Goal: Task Accomplishment & Management: Manage account settings

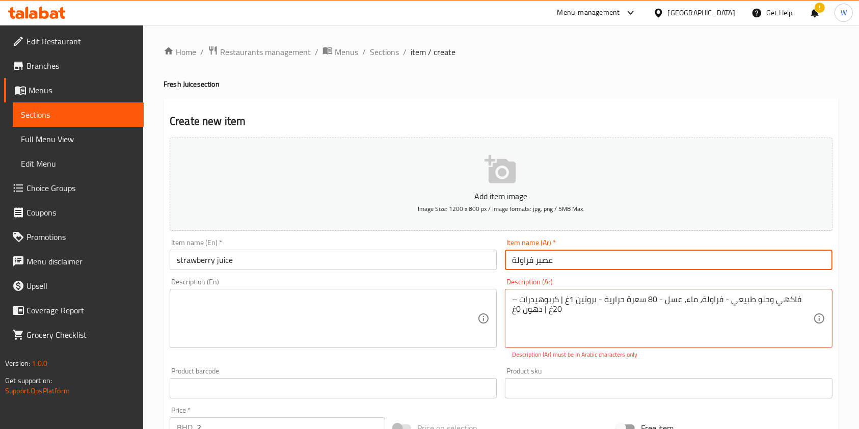
click at [592, 260] on input "عصير فراولة" at bounding box center [668, 260] width 327 height 20
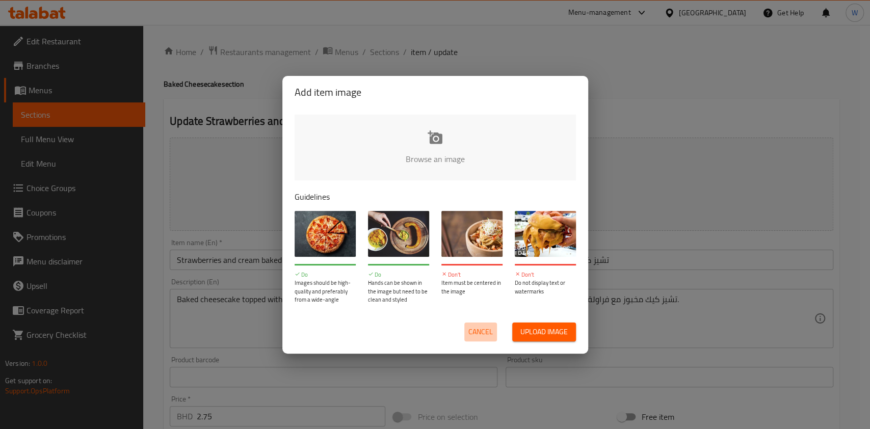
click at [483, 334] on span "Cancel" at bounding box center [480, 332] width 24 height 13
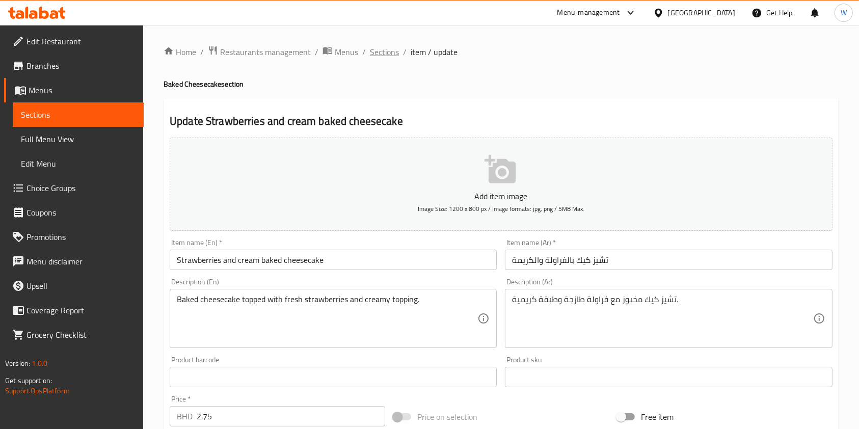
click at [380, 51] on span "Sections" at bounding box center [384, 52] width 29 height 12
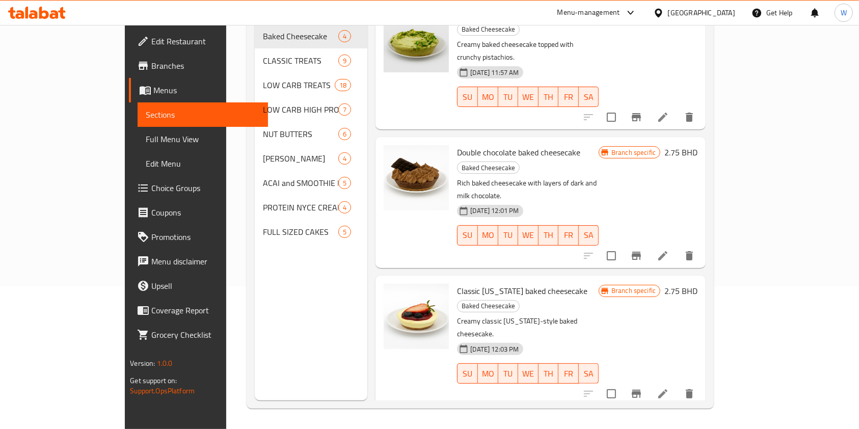
scroll to position [41, 0]
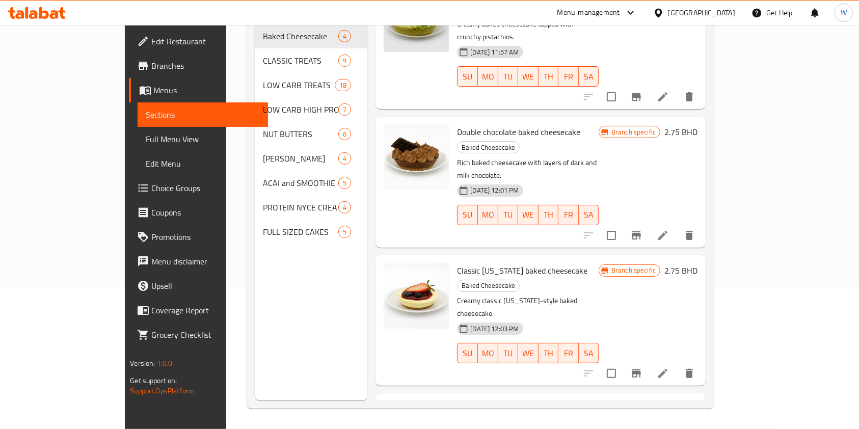
click at [388, 406] on button "upload picture" at bounding box center [398, 416] width 20 height 20
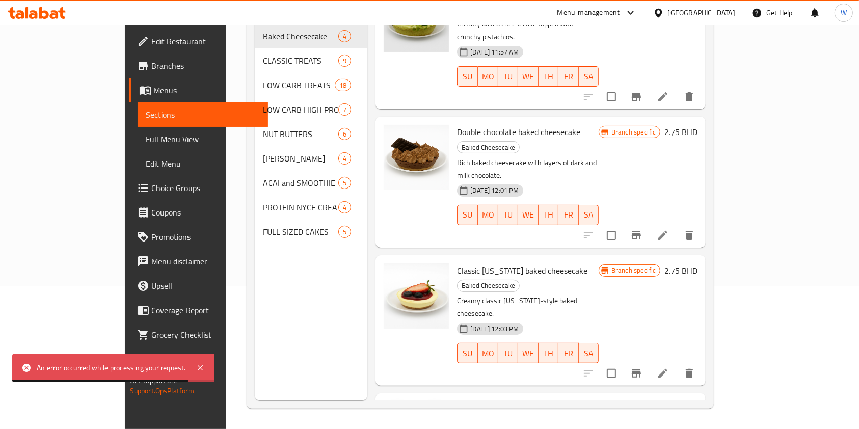
click at [393, 411] on icon "upload picture" at bounding box center [398, 415] width 10 height 9
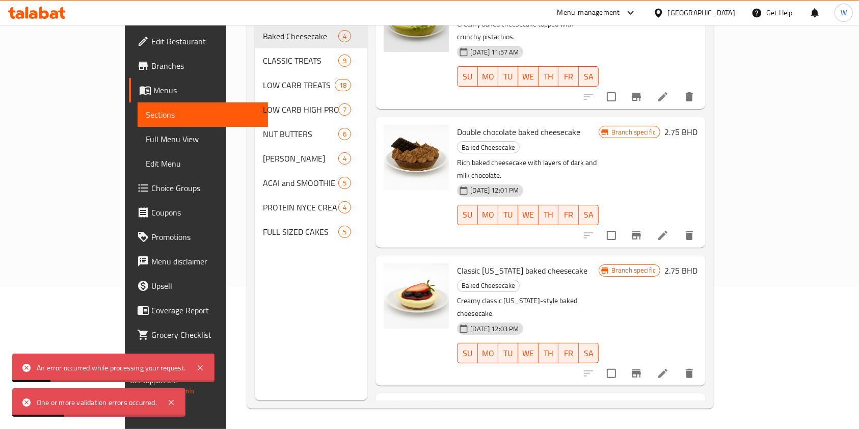
click at [388, 410] on span "upload picture" at bounding box center [398, 416] width 20 height 12
click at [428, 410] on icon "delete image" at bounding box center [434, 416] width 12 height 12
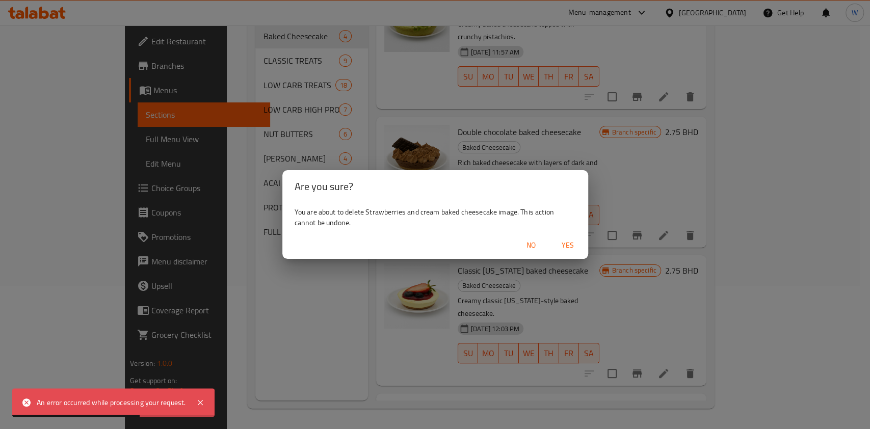
click at [577, 237] on button "Yes" at bounding box center [567, 245] width 33 height 19
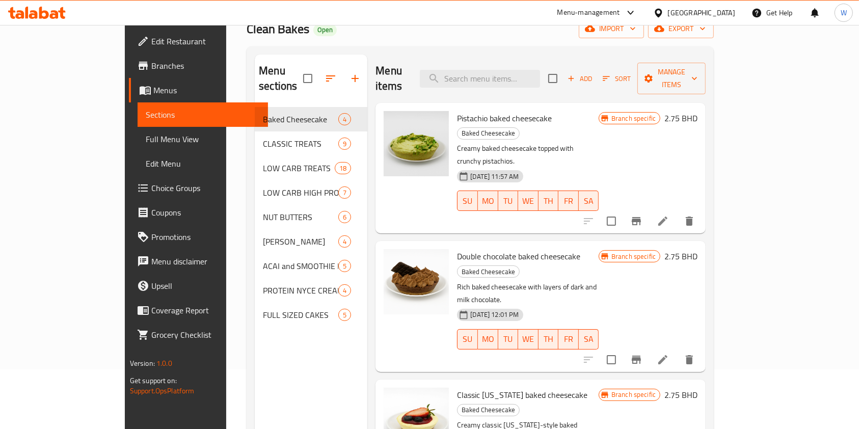
scroll to position [0, 0]
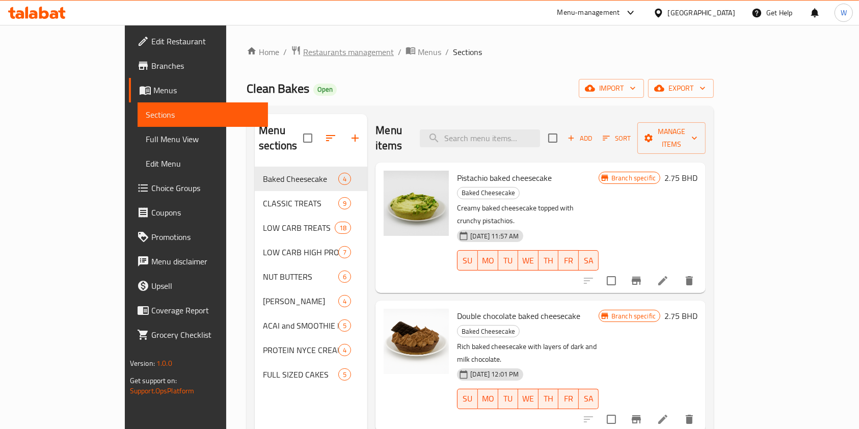
click at [291, 56] on span "breadcrumb" at bounding box center [297, 51] width 12 height 13
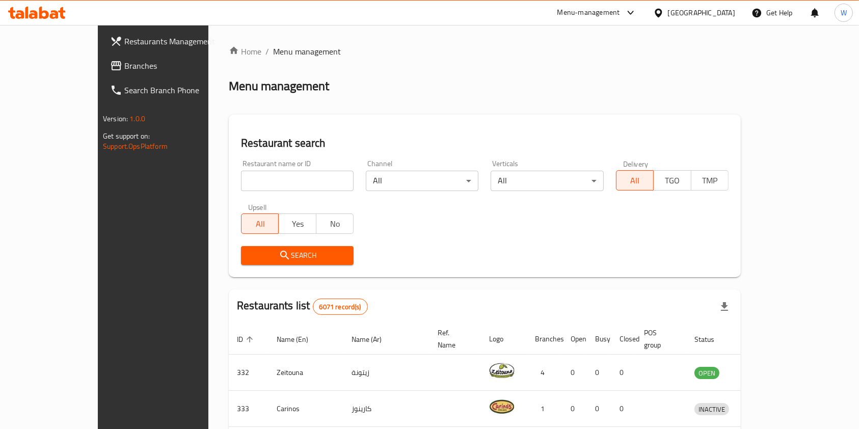
click at [254, 176] on input "search" at bounding box center [297, 181] width 113 height 20
paste input "672164"
type input "672164"
click button "Search" at bounding box center [297, 255] width 113 height 19
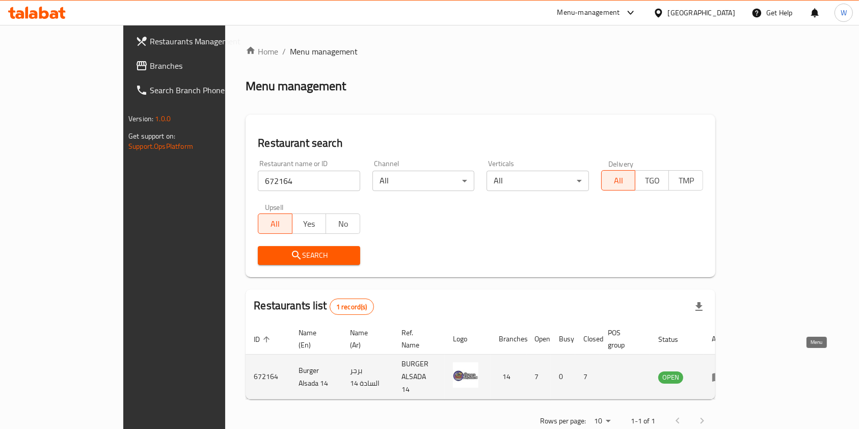
click at [731, 371] on link "enhanced table" at bounding box center [721, 377] width 19 height 12
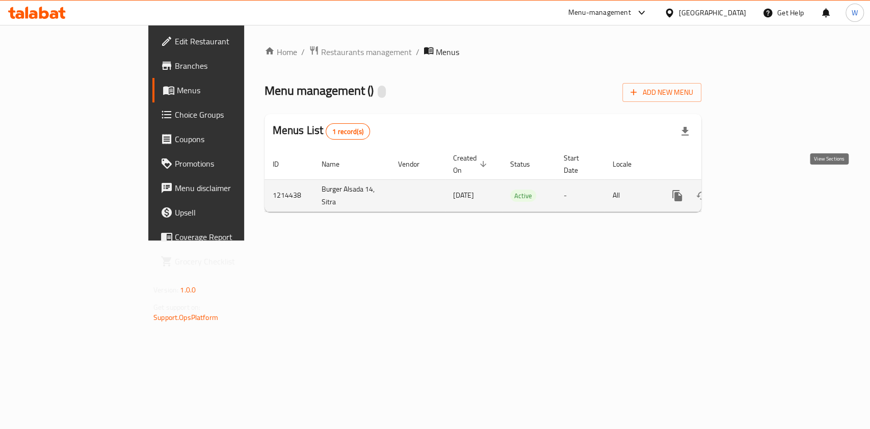
click at [757, 190] on icon "enhanced table" at bounding box center [750, 196] width 12 height 12
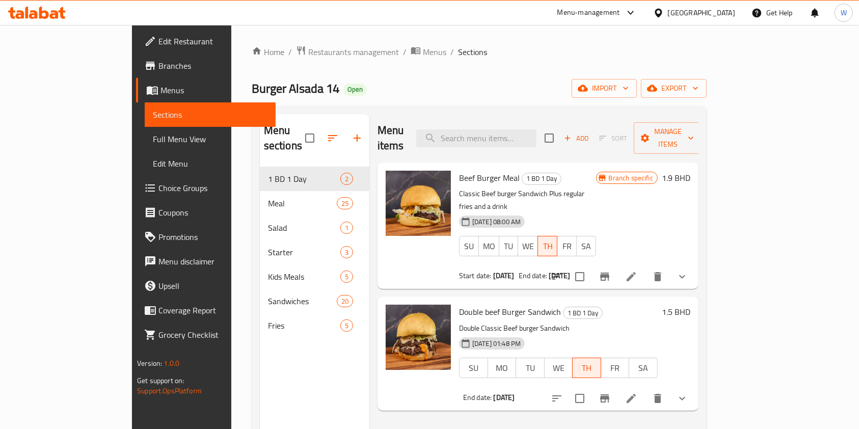
click at [158, 66] on span "Branches" at bounding box center [212, 66] width 109 height 12
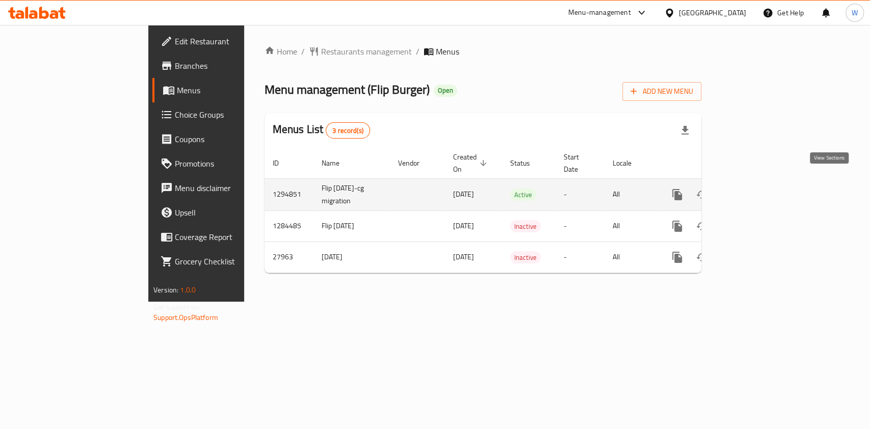
click at [757, 189] on icon "enhanced table" at bounding box center [750, 195] width 12 height 12
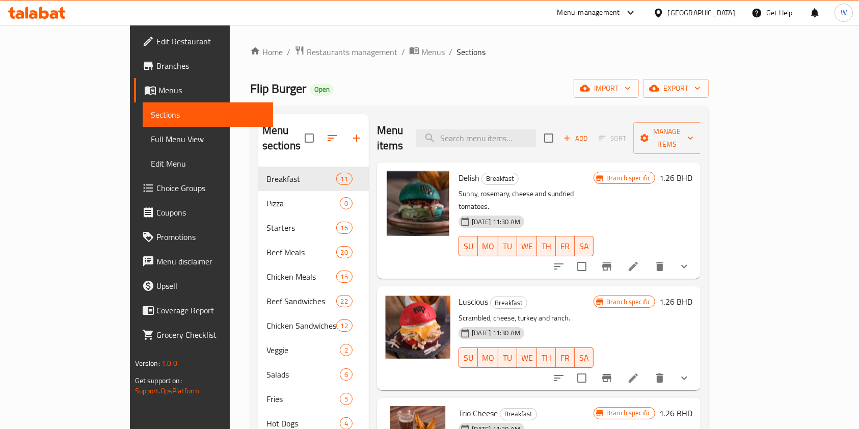
click at [546, 140] on div "Menu items Add Sort Manage items" at bounding box center [539, 138] width 324 height 48
click at [536, 134] on input "search" at bounding box center [476, 138] width 120 height 18
paste input "Buffalo Quesadilla"
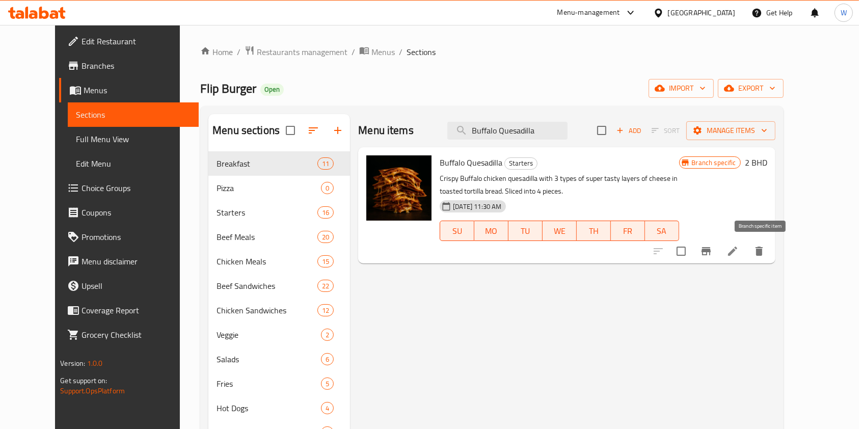
type input "Buffalo Quesadilla"
click at [718, 253] on button "Branch-specific-item" at bounding box center [706, 251] width 24 height 24
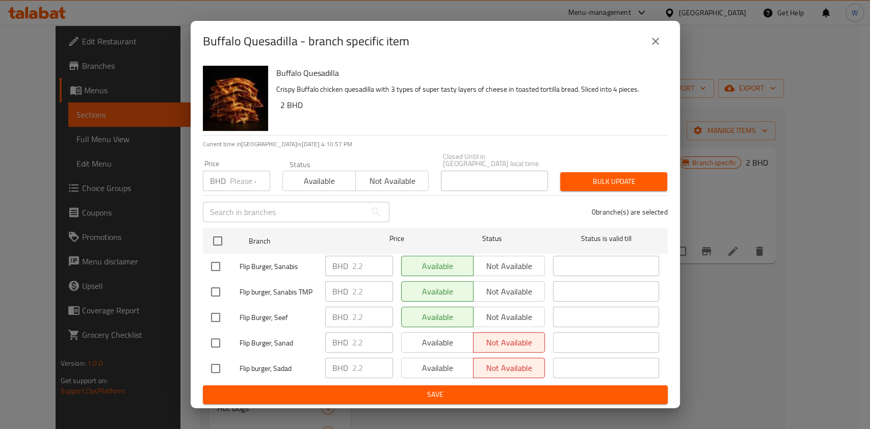
click at [251, 177] on input "number" at bounding box center [250, 181] width 40 height 20
paste input "2.56"
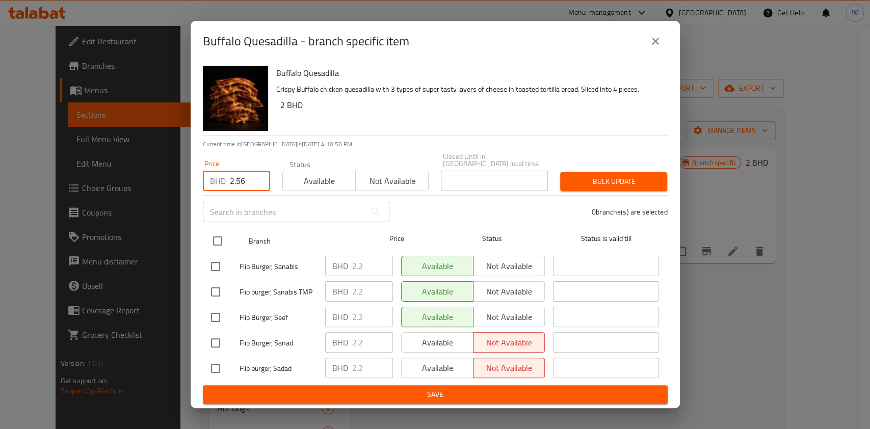
type input "2.56"
drag, startPoint x: 225, startPoint y: 234, endPoint x: 275, endPoint y: 226, distance: 50.6
click at [225, 235] on input "checkbox" at bounding box center [217, 240] width 21 height 21
checkbox input "true"
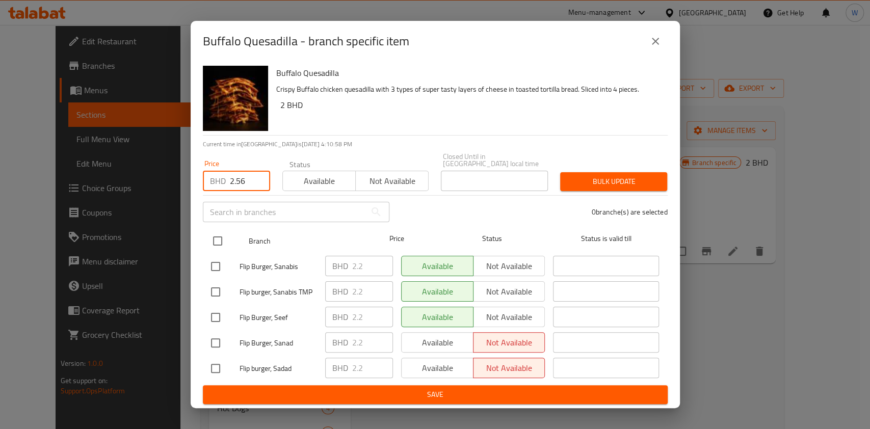
checkbox input "true"
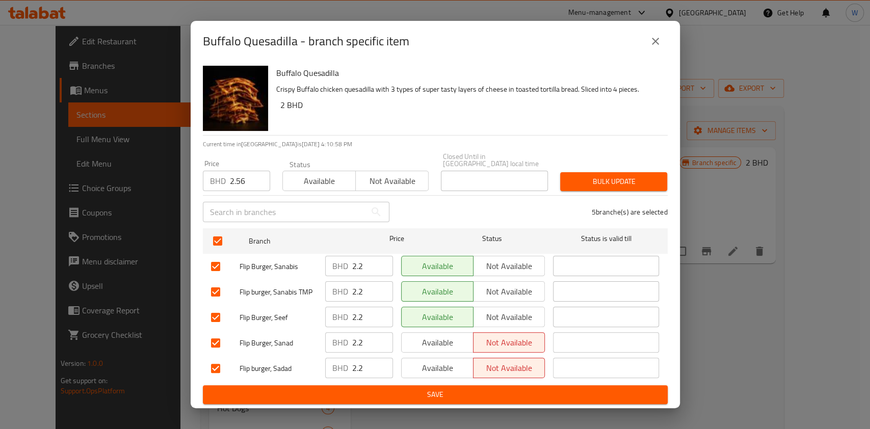
click at [608, 175] on span "Bulk update" at bounding box center [613, 181] width 91 height 13
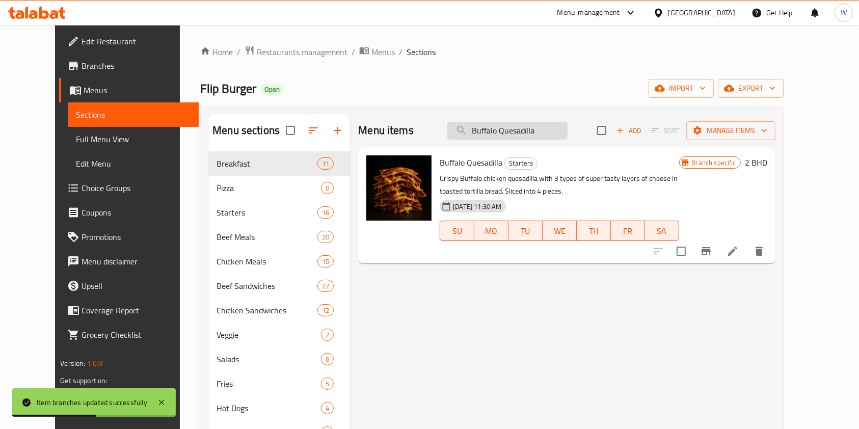
click at [527, 132] on input "Buffalo Quesadilla" at bounding box center [507, 131] width 120 height 18
paste input "eef"
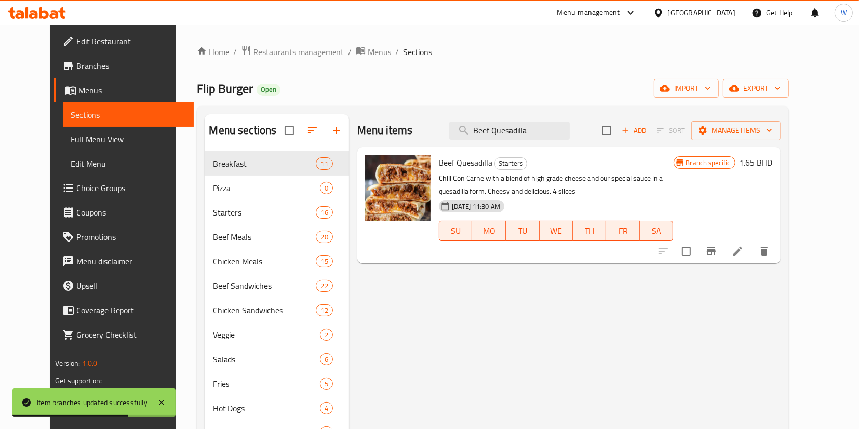
type input "Beef Quesadilla"
click at [723, 254] on button "Branch-specific-item" at bounding box center [711, 251] width 24 height 24
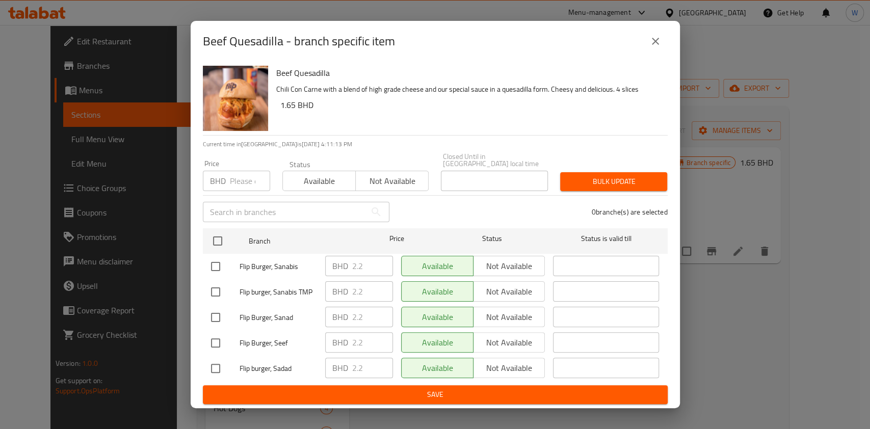
click at [230, 166] on div "Price BHD Price" at bounding box center [236, 175] width 67 height 31
click at [232, 177] on input "number" at bounding box center [250, 181] width 40 height 20
paste input "2.56"
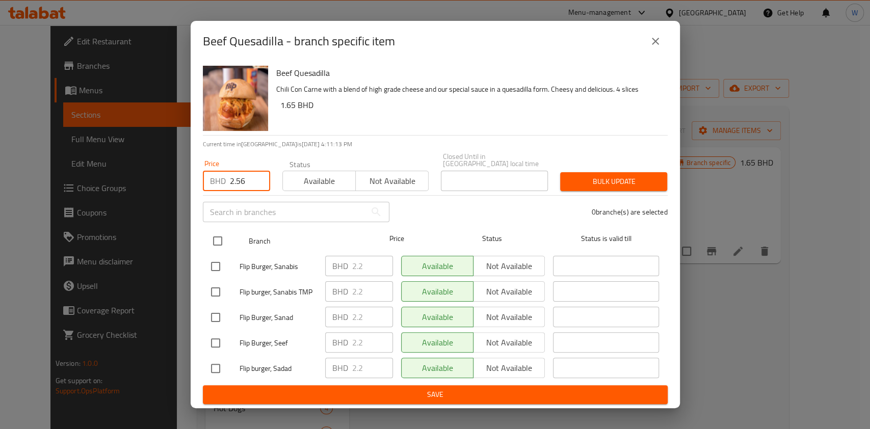
type input "2.56"
click at [217, 231] on input "checkbox" at bounding box center [217, 240] width 21 height 21
checkbox input "true"
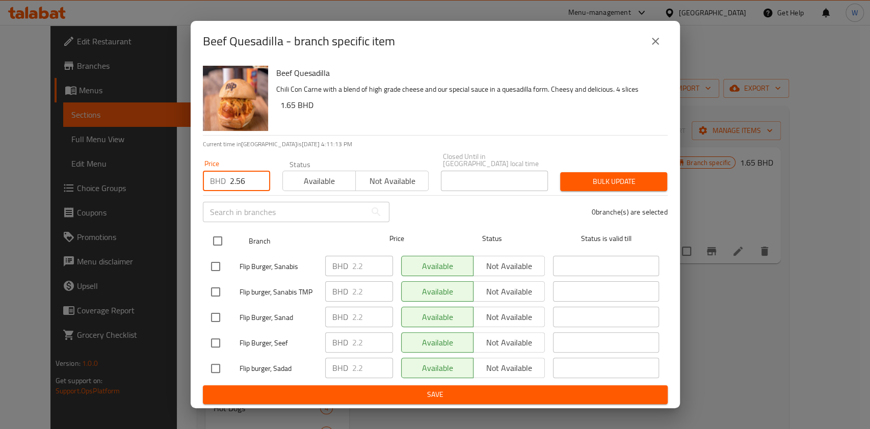
checkbox input "true"
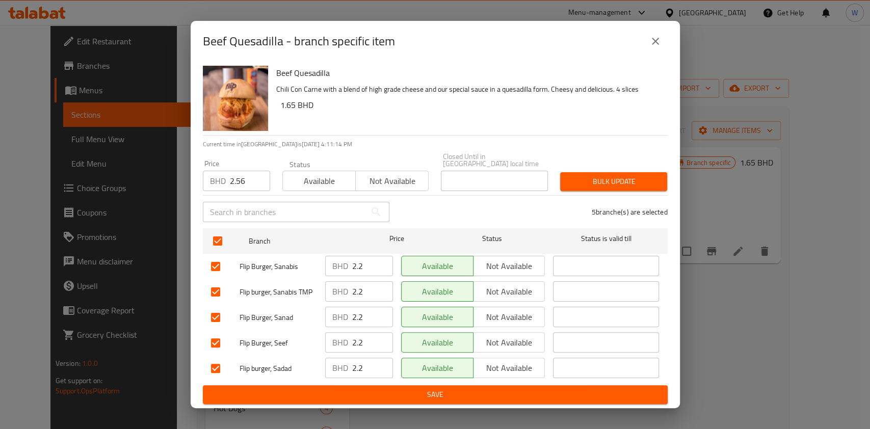
click at [651, 190] on div "Bulk update" at bounding box center [613, 181] width 119 height 31
click at [587, 180] on span "Bulk update" at bounding box center [613, 181] width 91 height 13
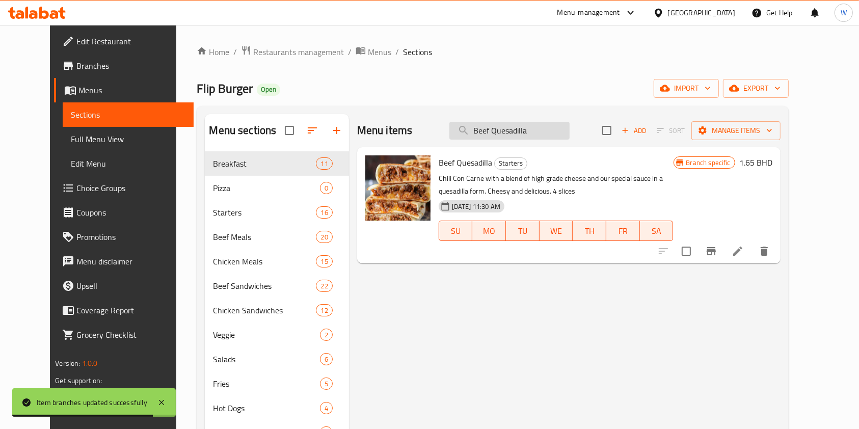
click at [544, 125] on input "Beef Quesadilla" at bounding box center [509, 131] width 120 height 18
paste input "Mac n Cheese Balls"
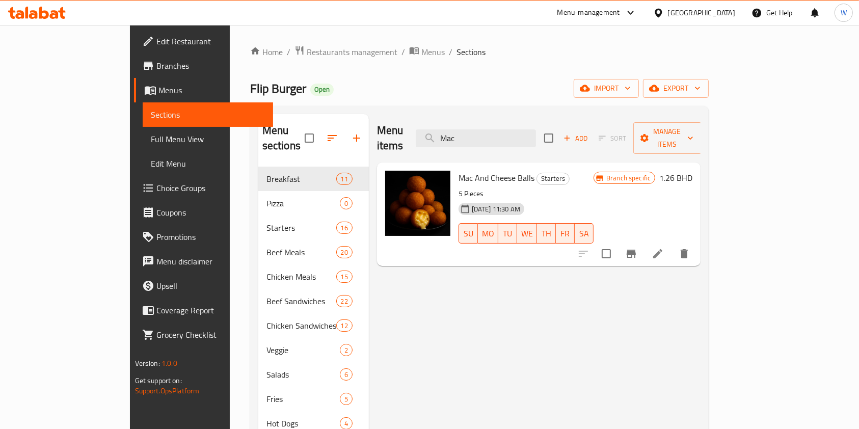
type input "Mac"
click at [643, 247] on button "Branch-specific-item" at bounding box center [631, 254] width 24 height 24
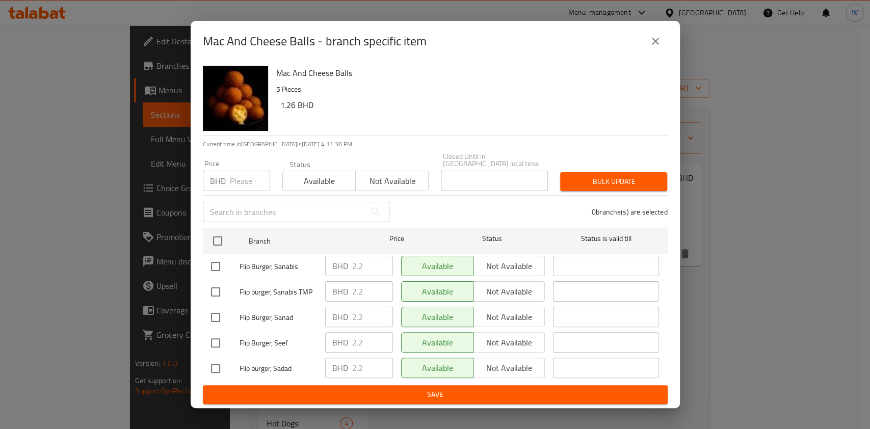
click at [240, 177] on input "number" at bounding box center [250, 181] width 40 height 20
paste input "2.56"
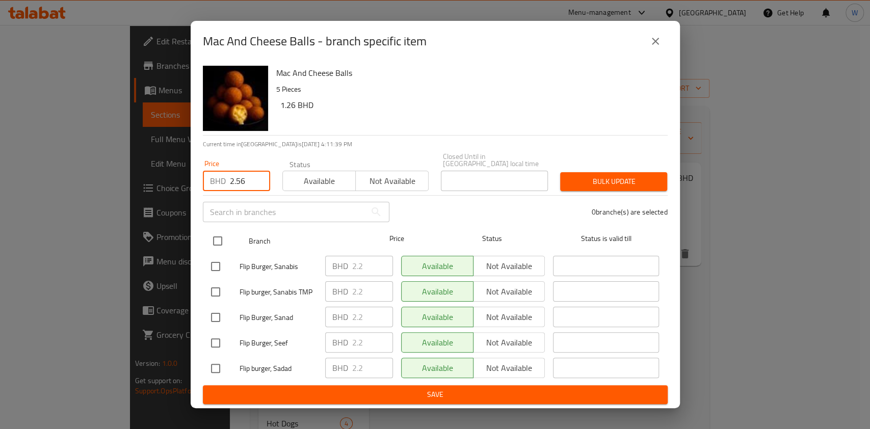
type input "2.56"
click at [213, 233] on input "checkbox" at bounding box center [217, 240] width 21 height 21
checkbox input "true"
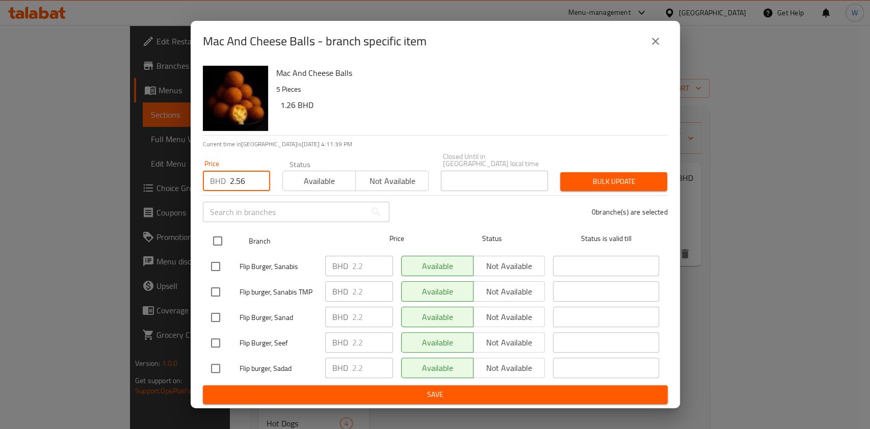
checkbox input "true"
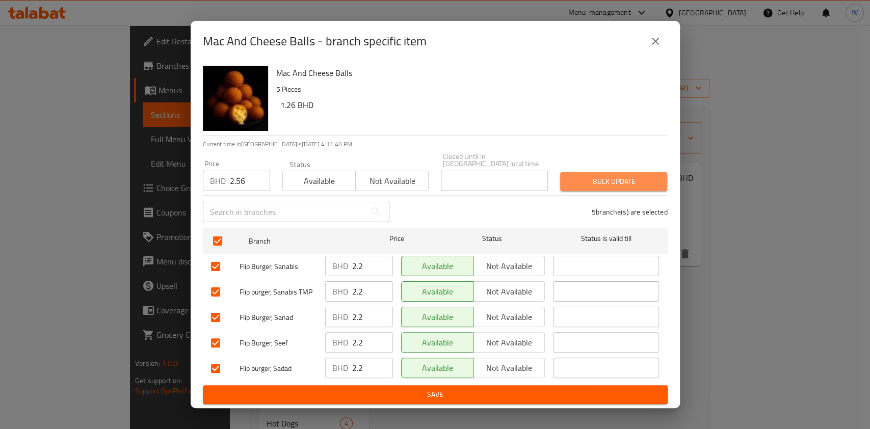
click at [606, 177] on span "Bulk update" at bounding box center [613, 181] width 91 height 13
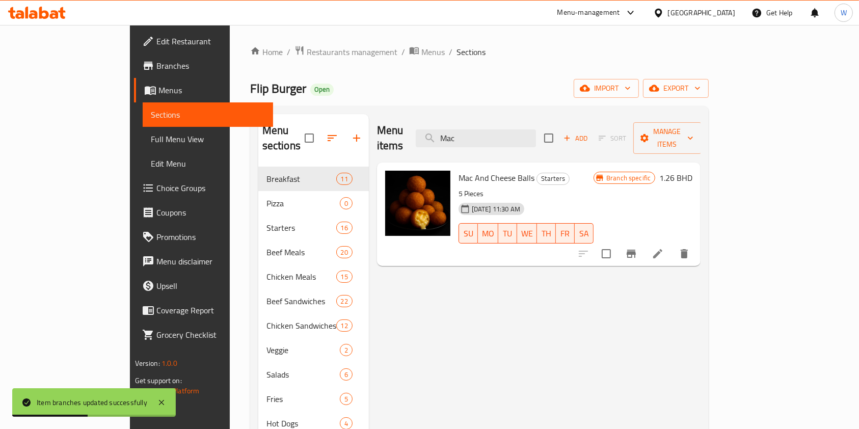
click at [502, 140] on div "Menu items Mac Add Sort Manage items" at bounding box center [539, 138] width 324 height 48
click at [514, 135] on input "Mac" at bounding box center [476, 138] width 120 height 18
click at [514, 133] on input "Mac" at bounding box center [476, 138] width 120 height 18
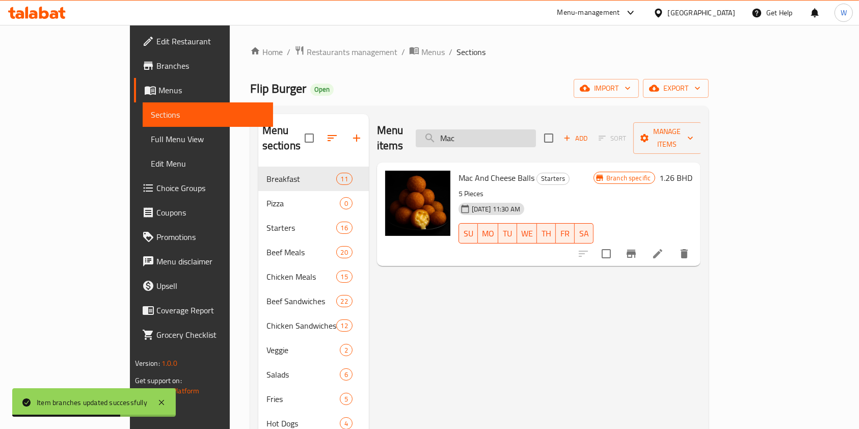
paste input "ozzarella sticks"
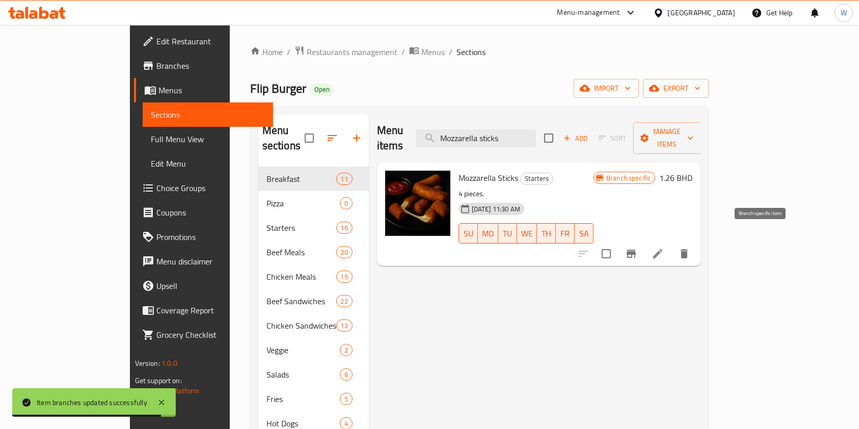
type input "Mozzarella sticks"
click at [636, 250] on icon "Branch-specific-item" at bounding box center [631, 254] width 9 height 8
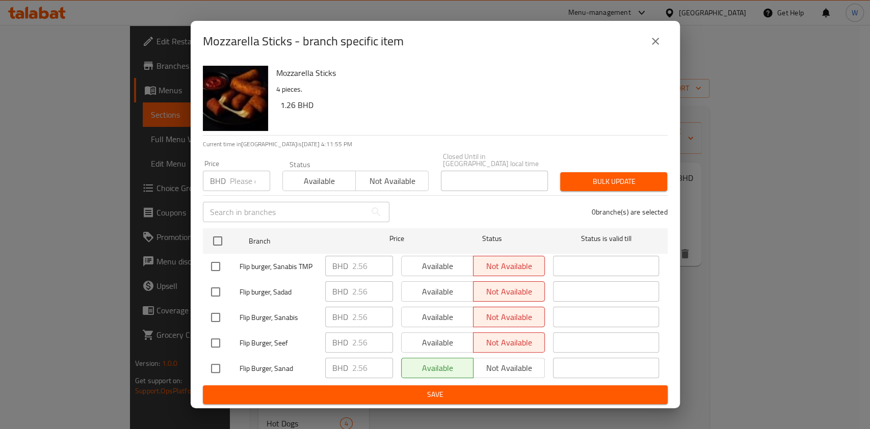
click at [240, 187] on input "number" at bounding box center [250, 181] width 40 height 20
paste input "2.56"
type input "2.56"
click at [654, 39] on icon "close" at bounding box center [655, 41] width 12 height 12
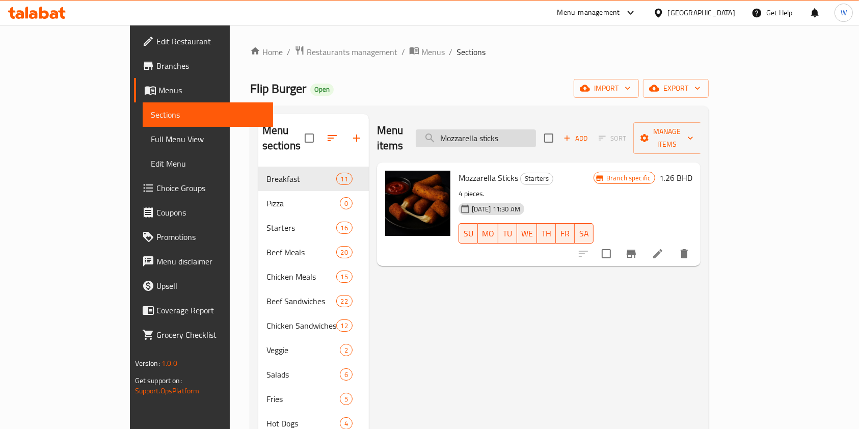
click at [536, 138] on input "Mozzarella sticks" at bounding box center [476, 138] width 120 height 18
paste input "Jalapeno cheese ball"
type input "Jalapeno cheese balls"
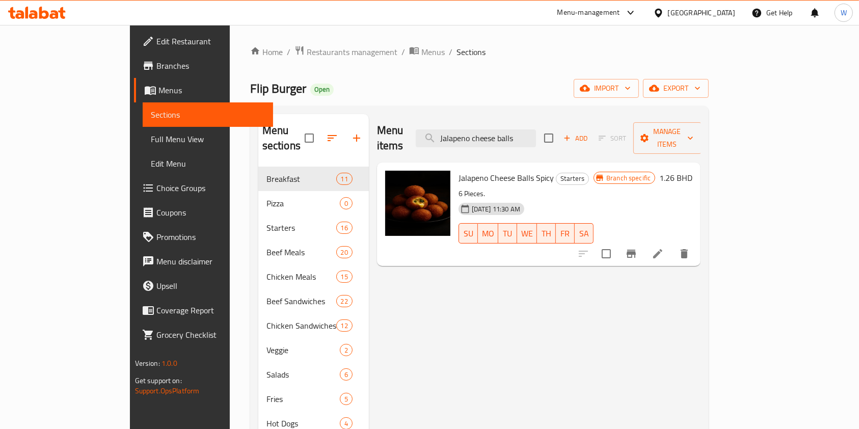
click at [643, 242] on button "Branch-specific-item" at bounding box center [631, 254] width 24 height 24
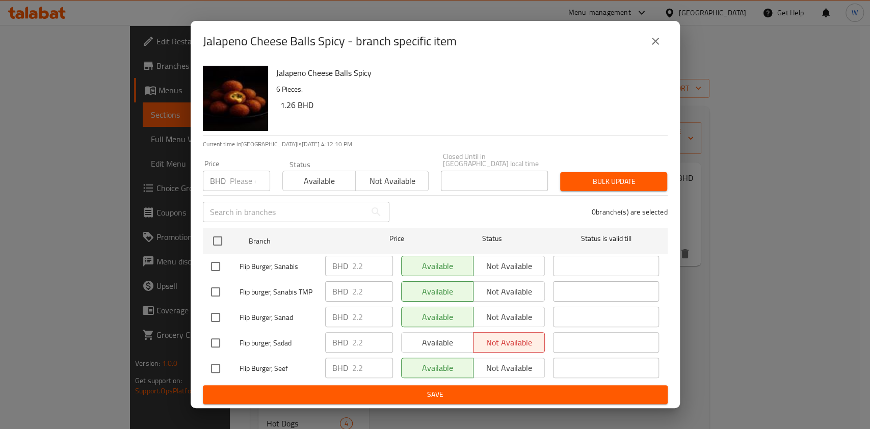
click at [244, 180] on input "number" at bounding box center [250, 181] width 40 height 20
paste input "2.56"
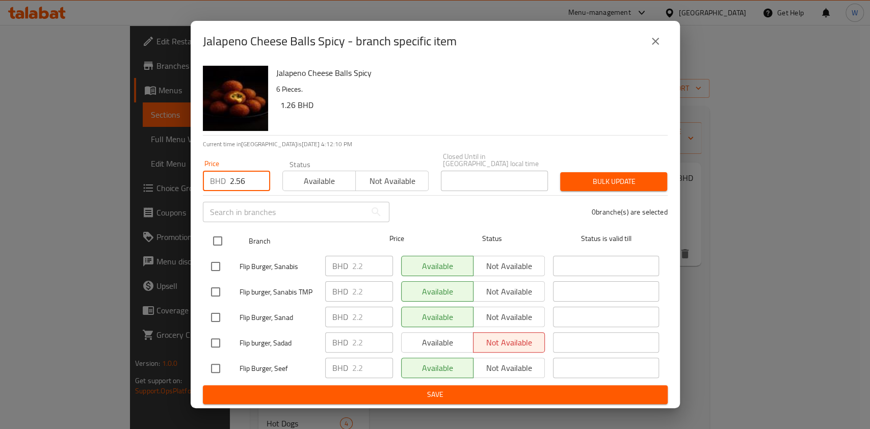
type input "2.56"
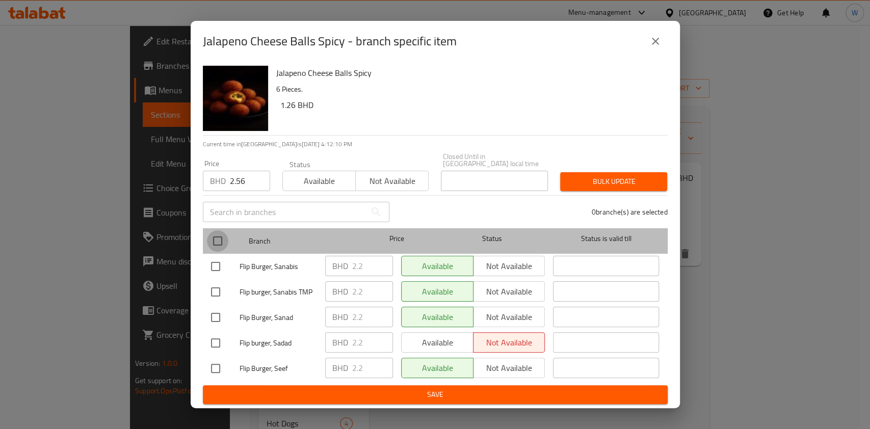
click at [224, 233] on input "checkbox" at bounding box center [217, 240] width 21 height 21
checkbox input "true"
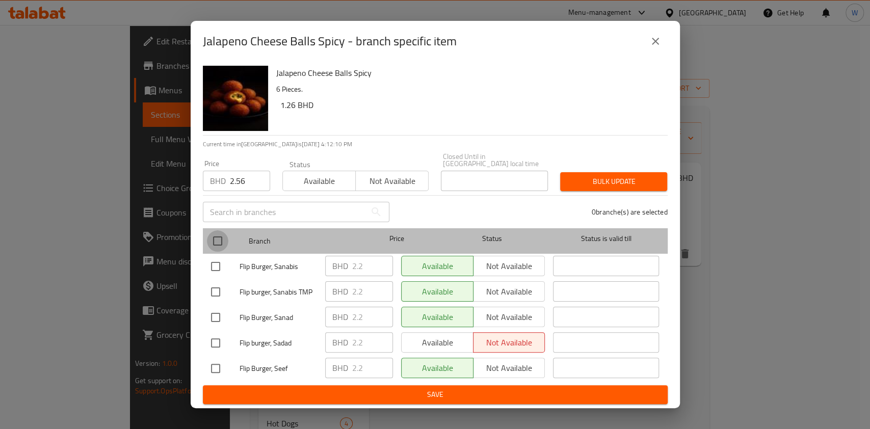
checkbox input "true"
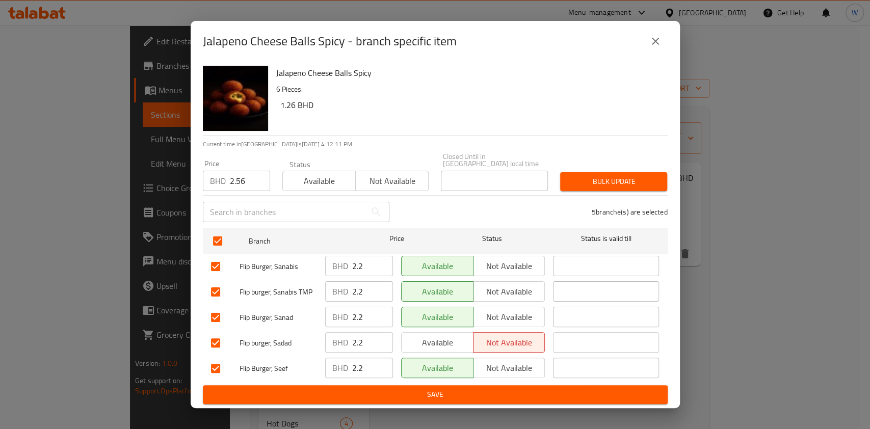
click at [601, 172] on button "Bulk update" at bounding box center [613, 181] width 107 height 19
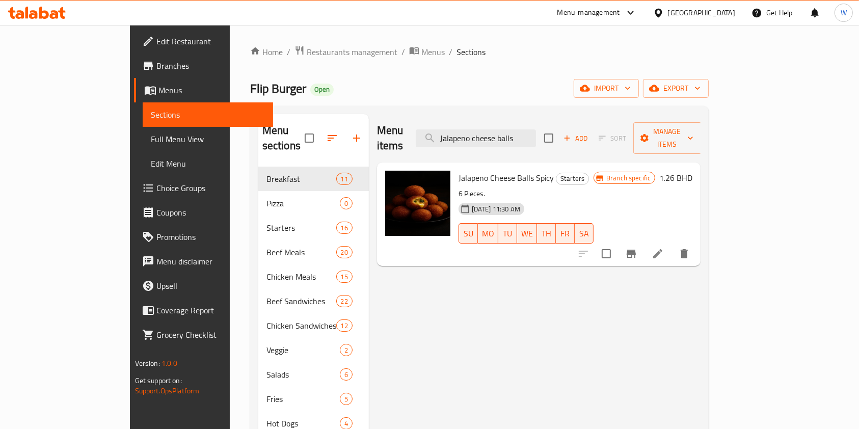
click at [265, 59] on div "Home / Restaurants management / Menus / Sections Flip Burger Open import export…" at bounding box center [479, 298] width 459 height 506
click at [307, 54] on span "Restaurants management" at bounding box center [352, 52] width 91 height 12
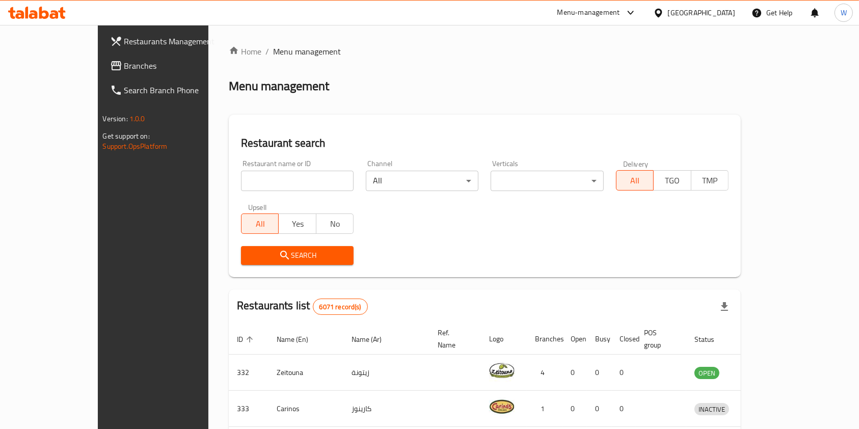
click at [277, 163] on div "Home / Menu management Menu management Restaurant search Restaurant name or ID …" at bounding box center [485, 379] width 512 height 668
click at [278, 172] on input "search" at bounding box center [297, 181] width 113 height 20
paste input "Al sada burger"
click button "Search" at bounding box center [297, 255] width 113 height 19
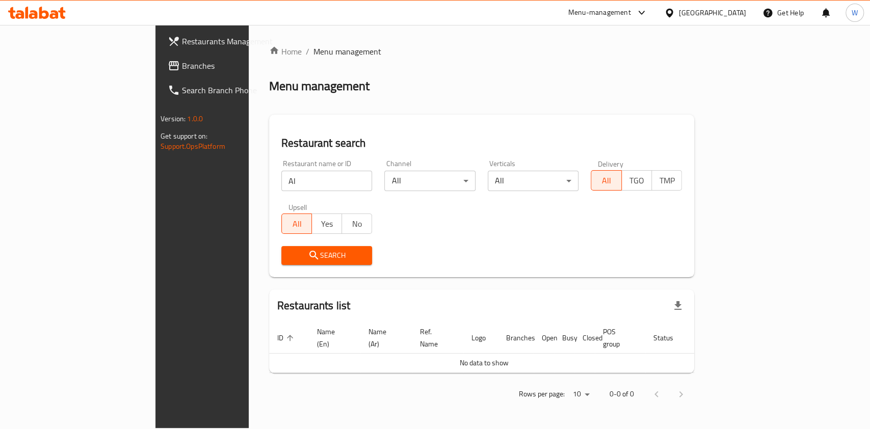
click at [281, 169] on div "Restaurant name or ID Al Restaurant name or ID" at bounding box center [326, 175] width 91 height 31
click at [281, 184] on input "Al" at bounding box center [326, 181] width 91 height 20
type input "Alsada"
click button "Search" at bounding box center [326, 255] width 91 height 19
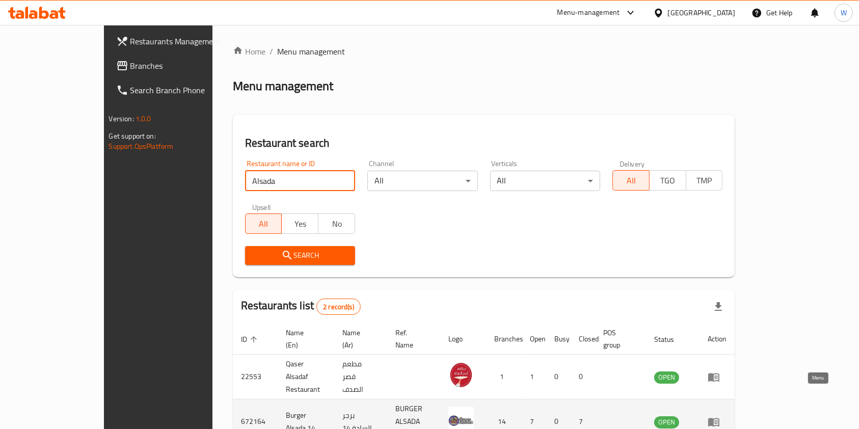
click at [719, 418] on icon "enhanced table" at bounding box center [713, 422] width 11 height 9
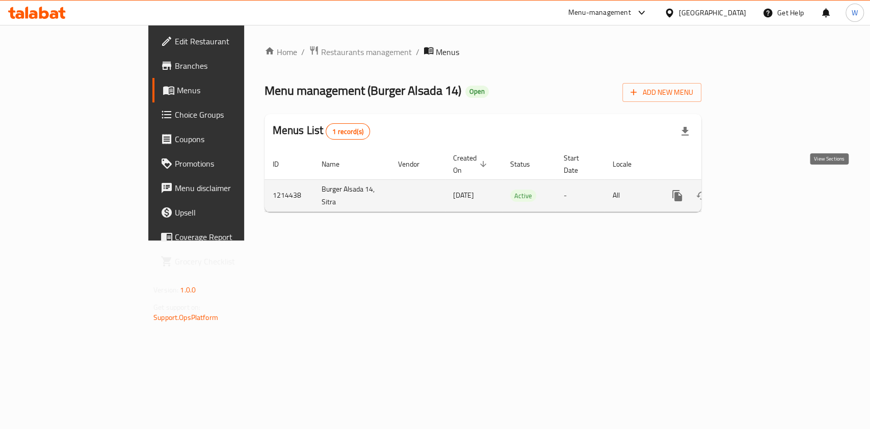
click at [763, 184] on link "enhanced table" at bounding box center [750, 195] width 24 height 24
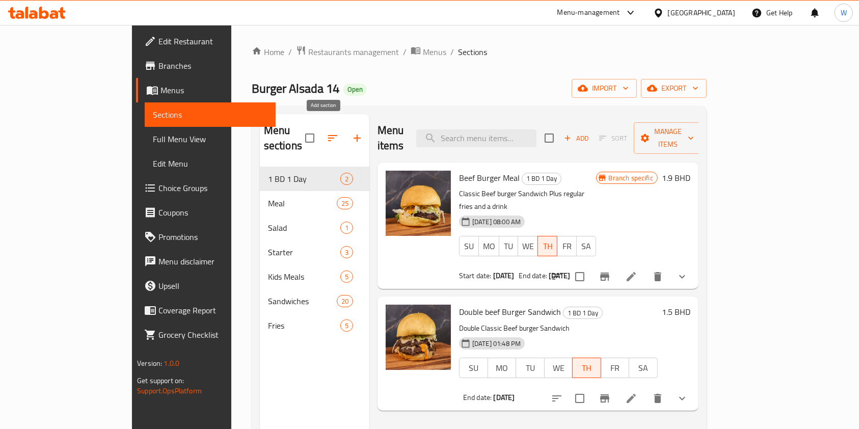
click at [351, 133] on icon "button" at bounding box center [357, 138] width 12 height 12
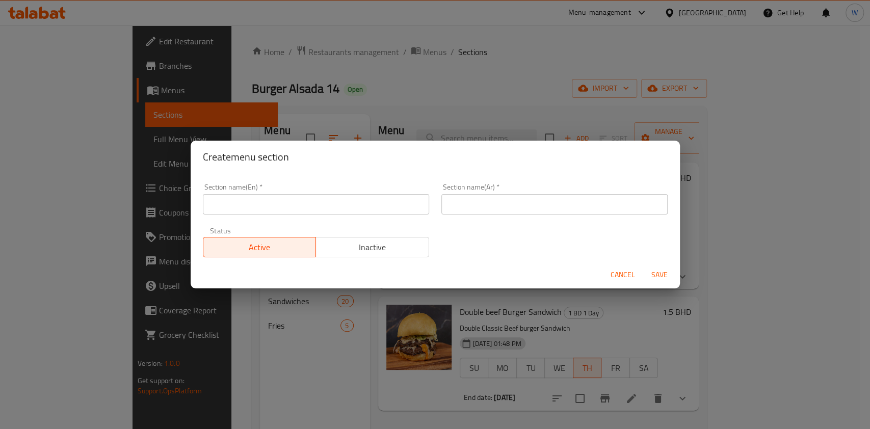
click at [298, 217] on div "Section name(En)   * Section name(En) *" at bounding box center [316, 198] width 238 height 43
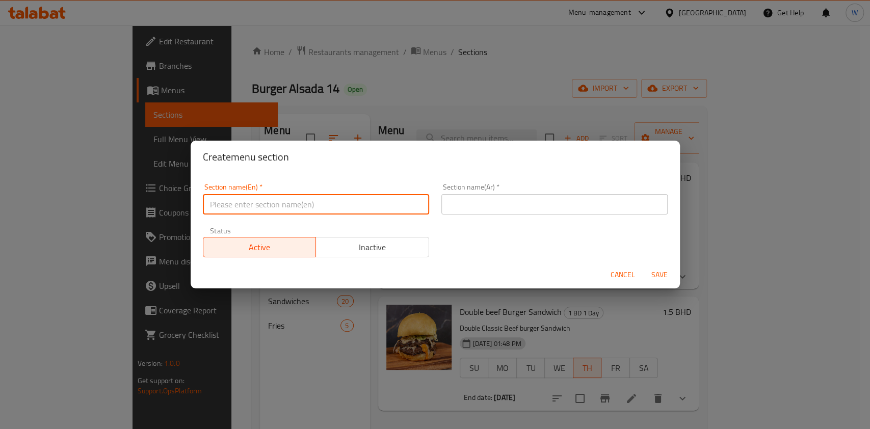
click at [307, 202] on input "text" at bounding box center [316, 204] width 226 height 20
type input "M41"
click at [560, 217] on div "Section name(Ar)   * Section name(Ar) *" at bounding box center [554, 198] width 238 height 43
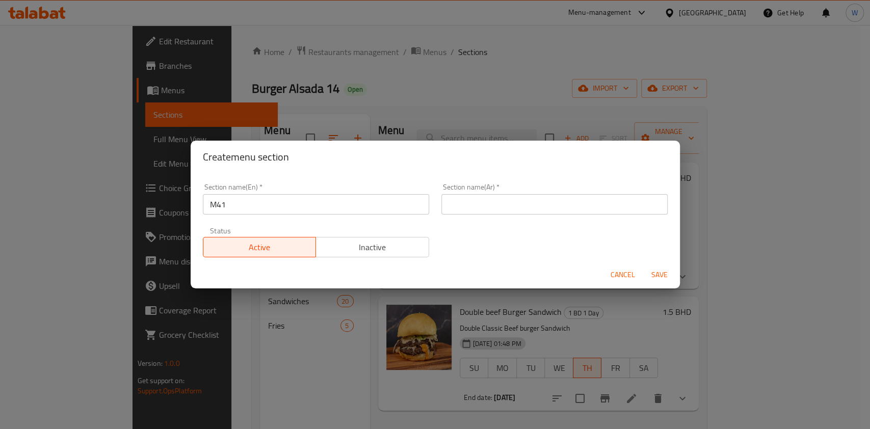
click at [561, 210] on input "text" at bounding box center [554, 204] width 226 height 20
type input "إم41"
click at [655, 278] on span "Save" at bounding box center [659, 275] width 24 height 13
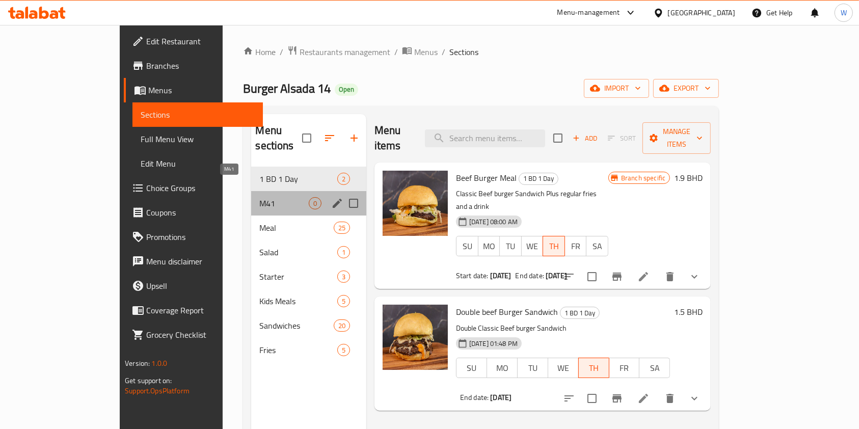
click at [259, 197] on span "M41" at bounding box center [283, 203] width 49 height 12
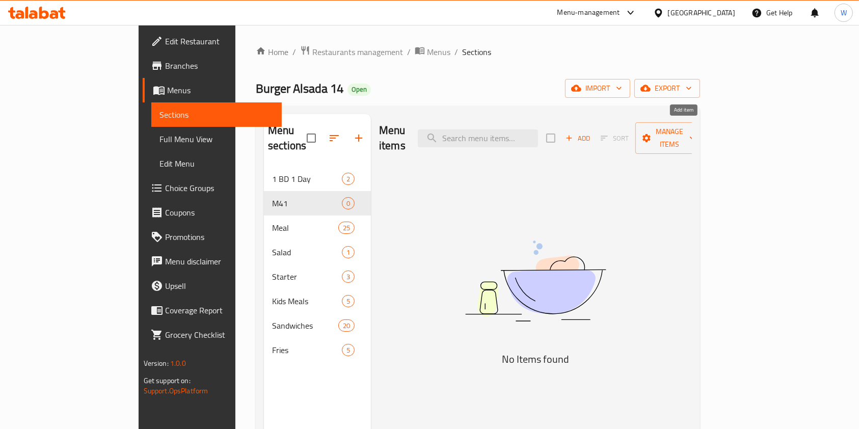
click at [574, 133] on icon "button" at bounding box center [569, 137] width 9 height 9
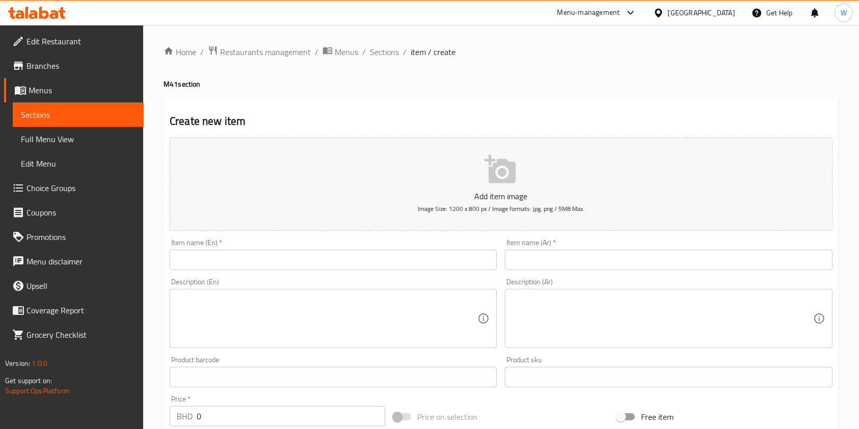
click at [356, 270] on input "text" at bounding box center [333, 260] width 327 height 20
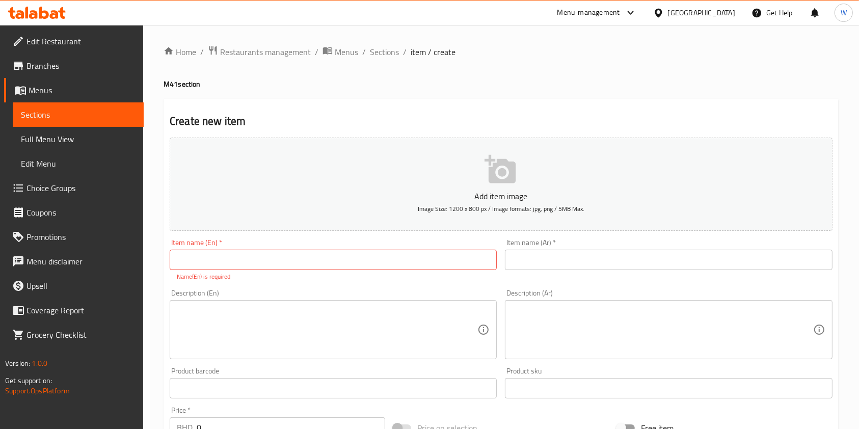
click at [367, 235] on div "Add item image Image Size: 1200 x 800 px / Image formats: jpg, png / 5MB Max. I…" at bounding box center [501, 358] width 671 height 450
click at [363, 259] on input "text" at bounding box center [333, 260] width 327 height 20
paste input "Burger Feast"
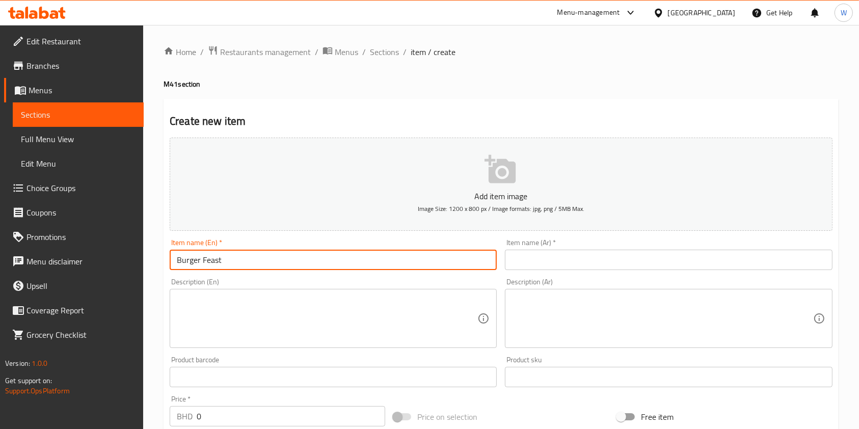
click at [579, 270] on input "text" at bounding box center [668, 260] width 327 height 20
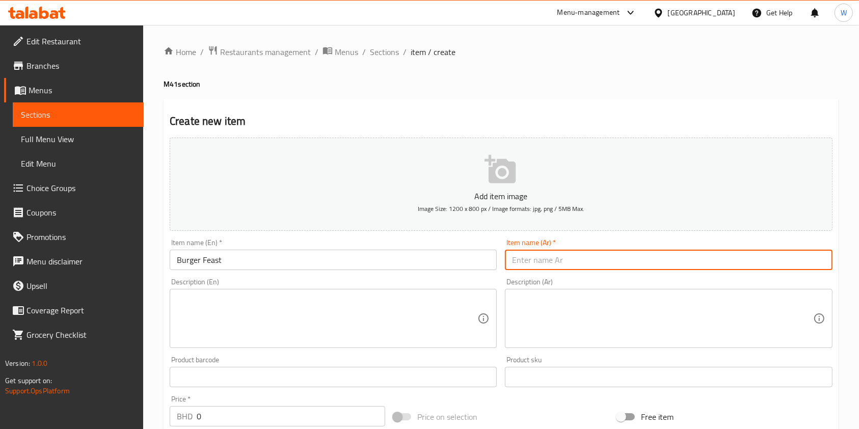
click at [582, 260] on input "text" at bounding box center [668, 260] width 327 height 20
click at [247, 260] on input "Burger Feast" at bounding box center [333, 260] width 327 height 20
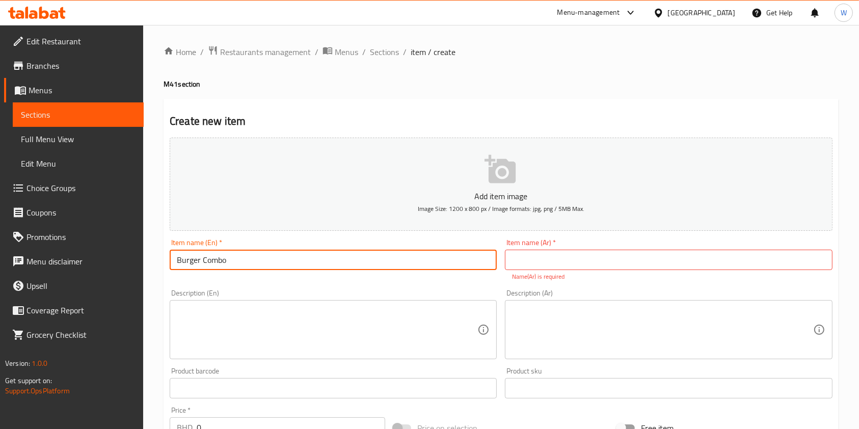
type input "Burger Combo"
click at [555, 256] on input "text" at bounding box center [668, 260] width 327 height 20
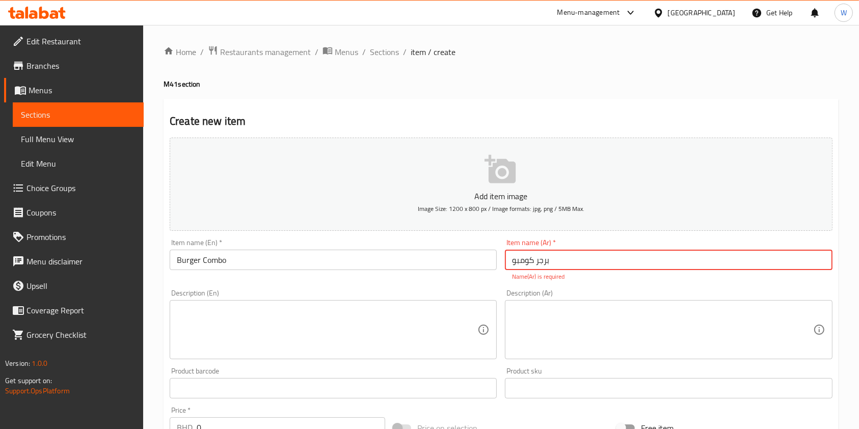
type input "برجر كومبو"
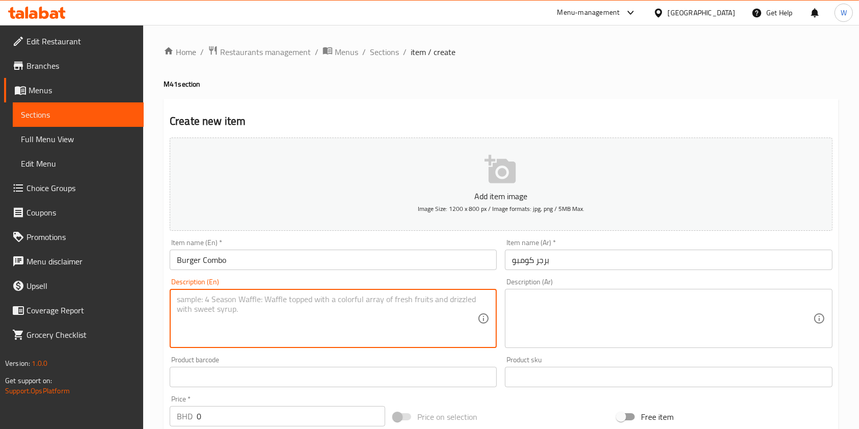
click at [400, 316] on textarea at bounding box center [327, 318] width 301 height 48
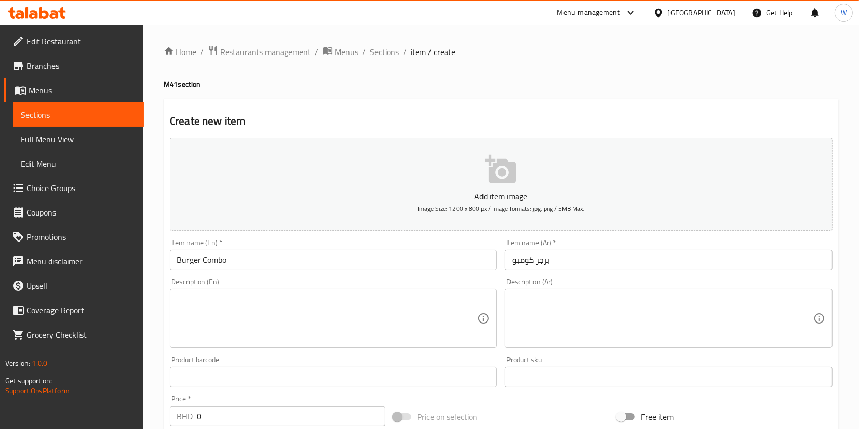
click at [379, 304] on textarea at bounding box center [327, 318] width 301 height 48
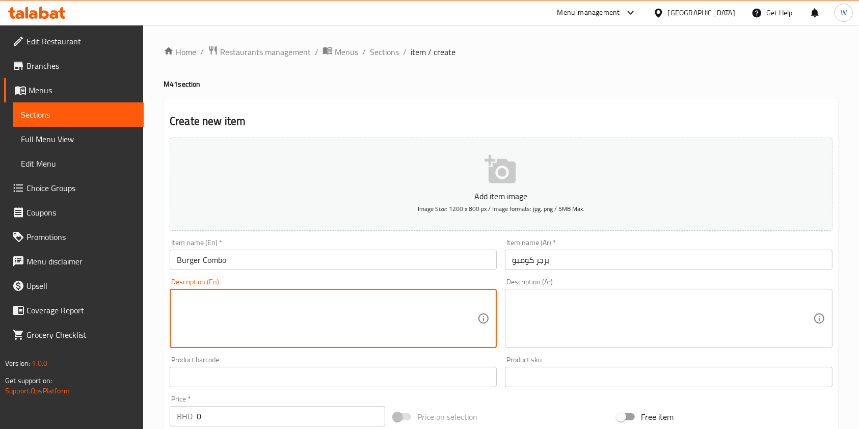
paste textarea "2 beef sandwiches 1 fries 1 drink"
click at [177, 310] on textarea "2 beef sandwiches 1 fries 1 drink" at bounding box center [327, 318] width 301 height 48
click at [176, 308] on div "2 beef sandwiches +1 fries 1 drink Description (En)" at bounding box center [333, 318] width 327 height 59
click at [180, 310] on textarea "2 beef sandwiches +1 fries 1 drink" at bounding box center [327, 318] width 301 height 48
click at [179, 310] on textarea "2 beef sandwiches +1 fries 1 drink" at bounding box center [327, 318] width 301 height 48
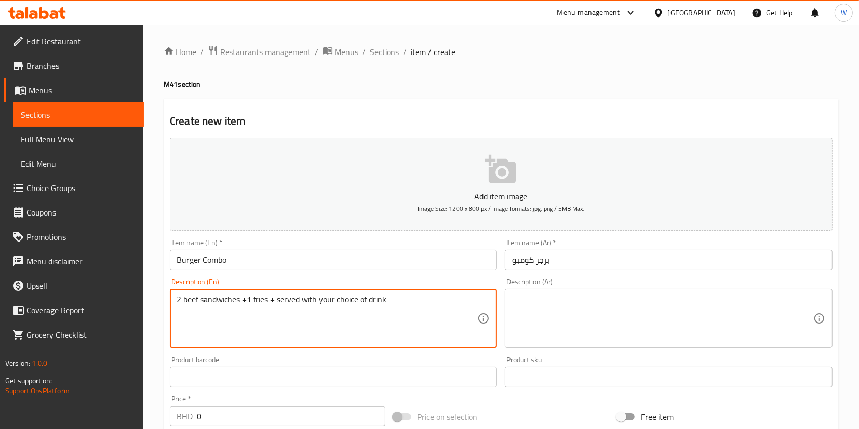
click at [232, 306] on textarea "2 beef sandwiches +1 fries + served with your choice of drink" at bounding box center [327, 318] width 301 height 48
type textarea "2 beef sandwiches +1 fries + served with your choice of drink"
click at [577, 298] on textarea at bounding box center [662, 318] width 301 height 48
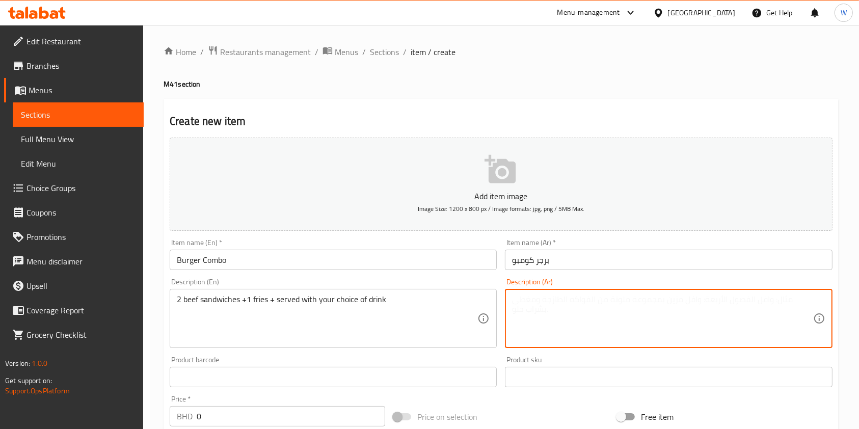
paste textarea "2 ساندويتش لحم بقري + 1 بطاطس مقلية + تقدم مع مشروب من اختيارك"
click at [697, 300] on textarea "2 ساندويتش لحم بقري + 1 بطاطس مقلية + تقدم مع مشروب من اختيارك" at bounding box center [662, 318] width 301 height 48
type textarea "2 ساندويتش لحم + 1 بطاطس مقلية + تقدم مع مشروب من اختيارك"
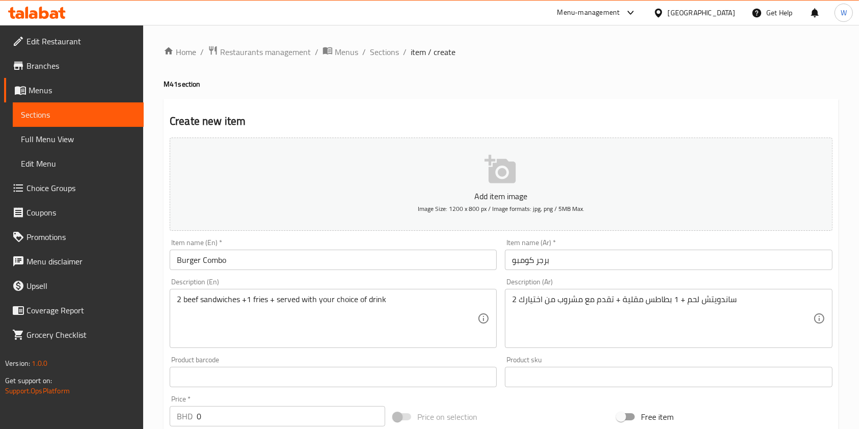
click at [493, 353] on div "Product barcode Product barcode" at bounding box center [333, 371] width 335 height 39
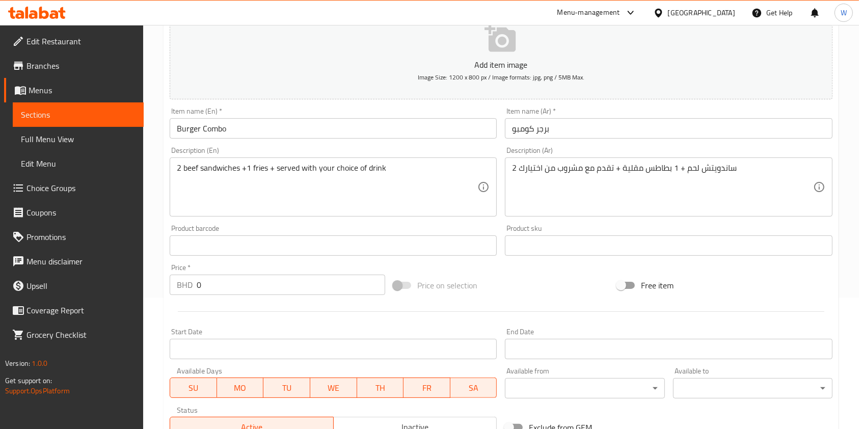
scroll to position [136, 0]
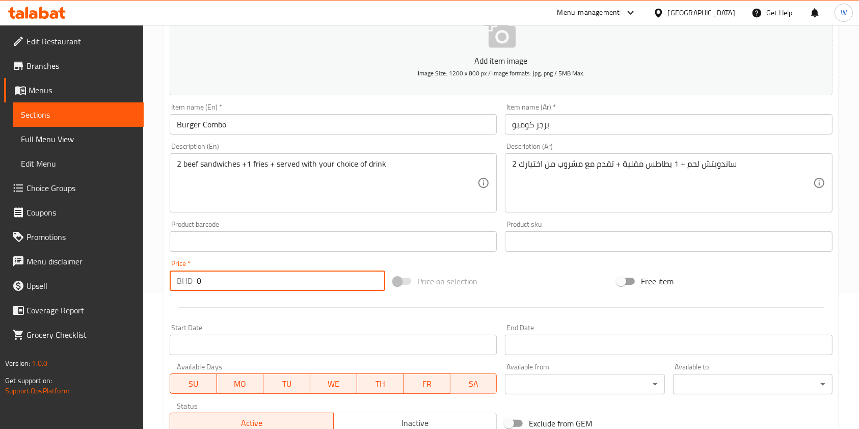
drag, startPoint x: 275, startPoint y: 286, endPoint x: 190, endPoint y: 284, distance: 85.1
click at [192, 284] on div "BHD 0 Price *" at bounding box center [278, 281] width 216 height 20
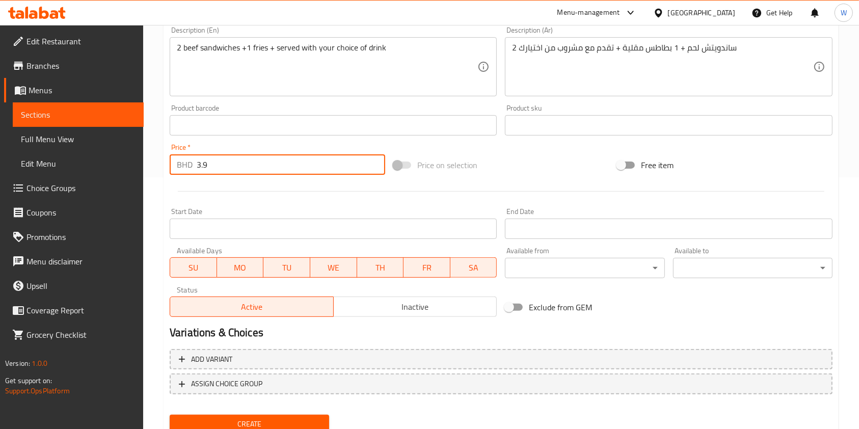
scroll to position [291, 0]
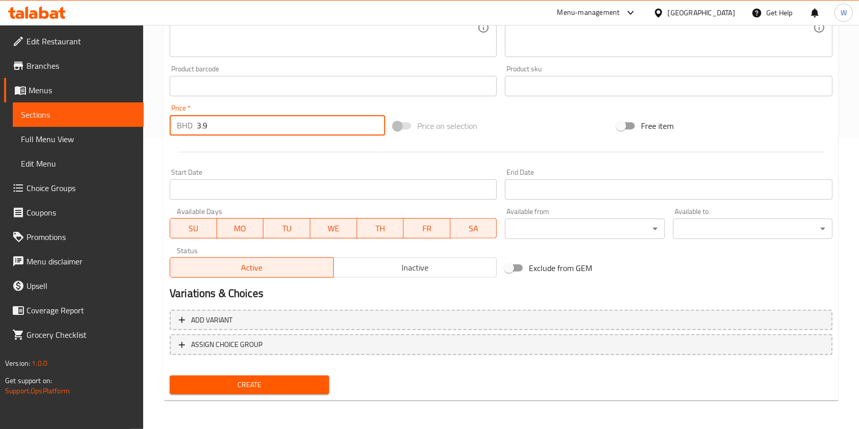
type input "3.9"
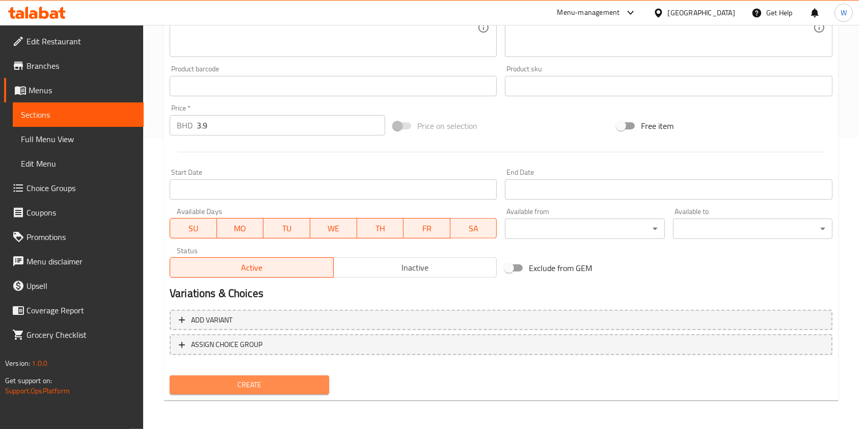
click at [269, 387] on span "Create" at bounding box center [249, 385] width 143 height 13
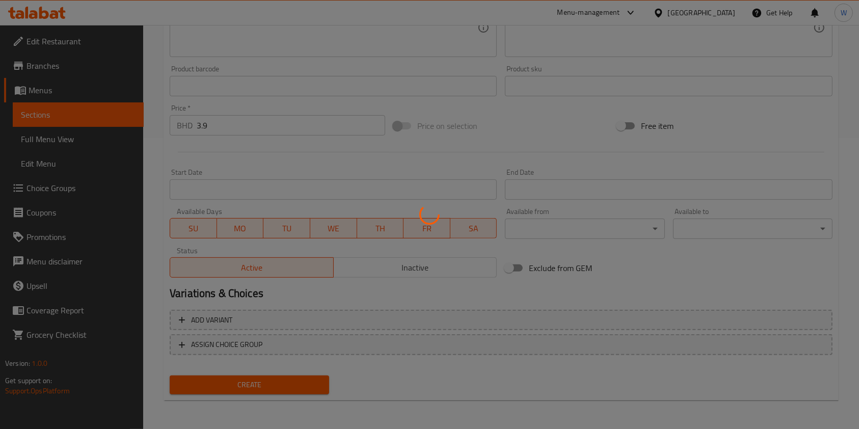
type input "0"
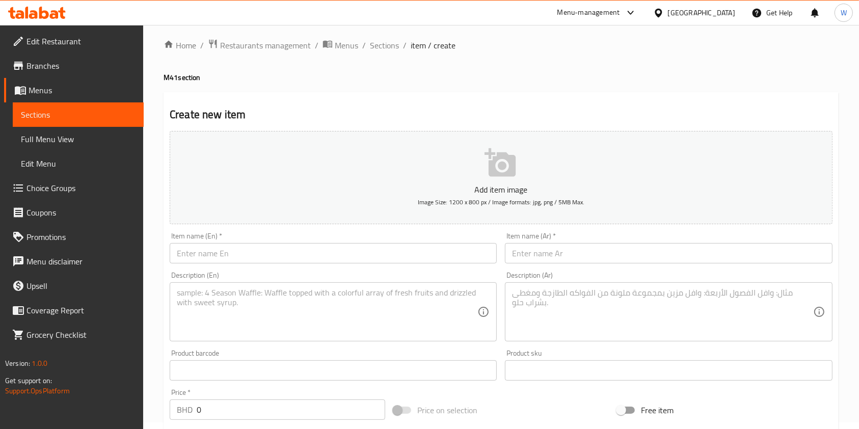
scroll to position [0, 0]
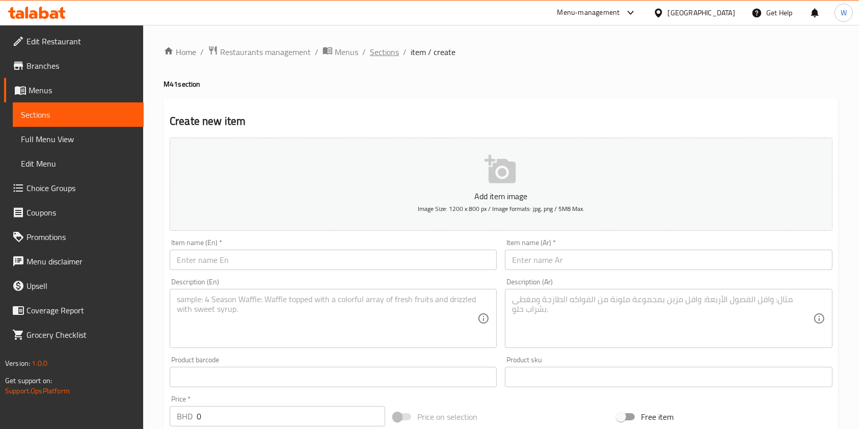
click at [379, 56] on span "Sections" at bounding box center [384, 52] width 29 height 12
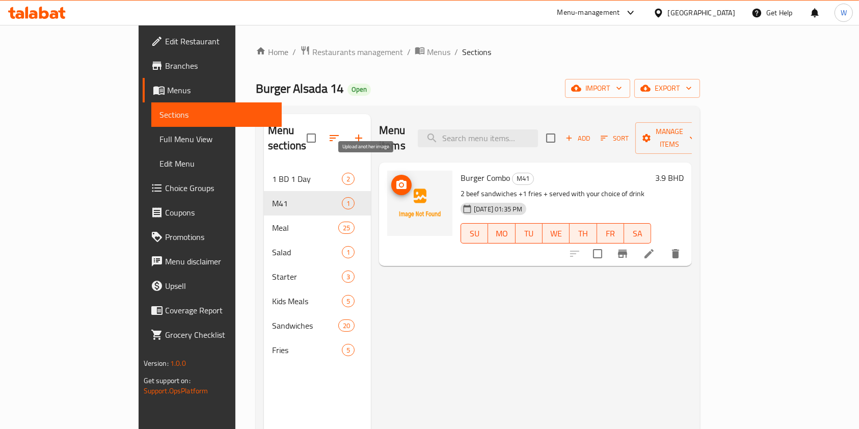
click at [396, 180] on icon "upload picture" at bounding box center [401, 184] width 10 height 9
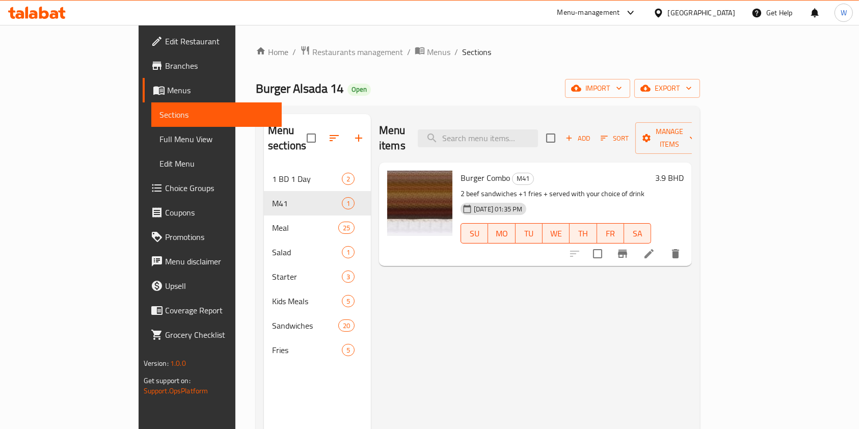
click at [688, 249] on div at bounding box center [624, 254] width 125 height 24
click at [654, 249] on icon at bounding box center [649, 253] width 9 height 9
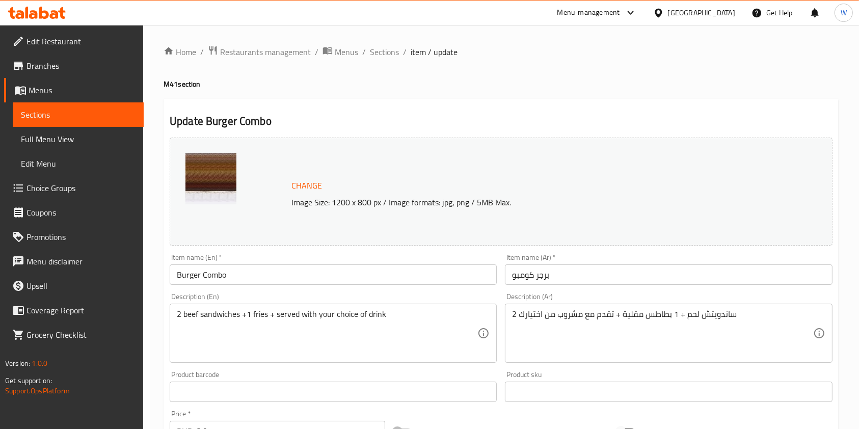
click at [55, 60] on span "Branches" at bounding box center [80, 66] width 109 height 12
